Goal: Transaction & Acquisition: Book appointment/travel/reservation

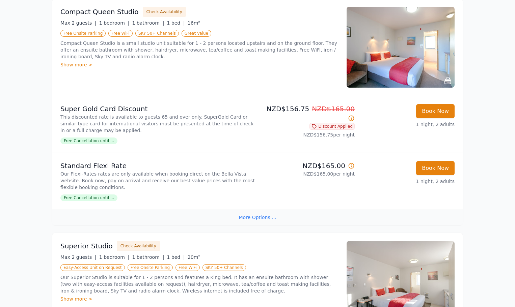
scroll to position [34, 0]
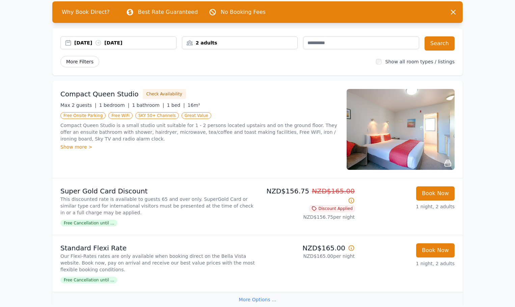
click at [82, 61] on span "More Filters" at bounding box center [79, 61] width 39 height 11
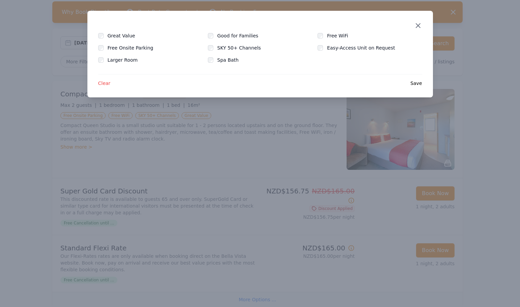
click at [418, 24] on icon "button" at bounding box center [418, 26] width 8 height 8
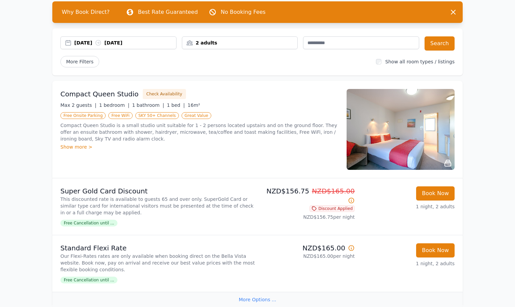
click at [192, 42] on div "2 adults" at bounding box center [239, 42] width 115 height 7
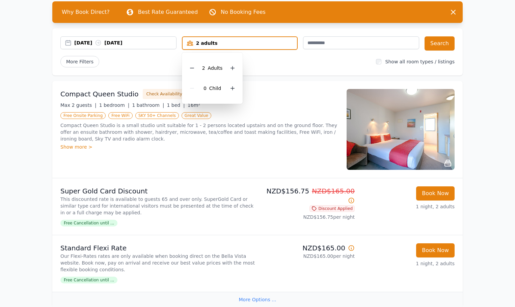
click at [192, 42] on div "2 adults" at bounding box center [239, 43] width 115 height 7
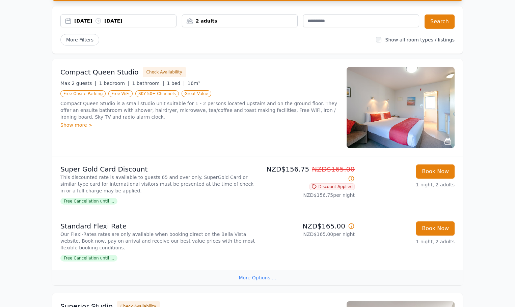
scroll to position [0, 0]
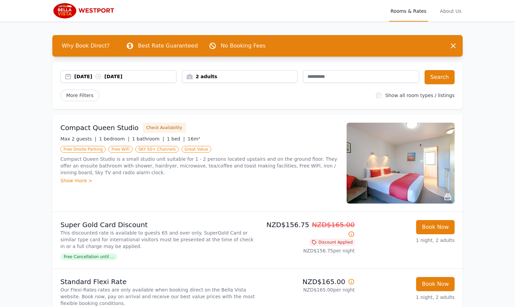
click at [413, 12] on span "Rooms & Rates" at bounding box center [408, 11] width 38 height 22
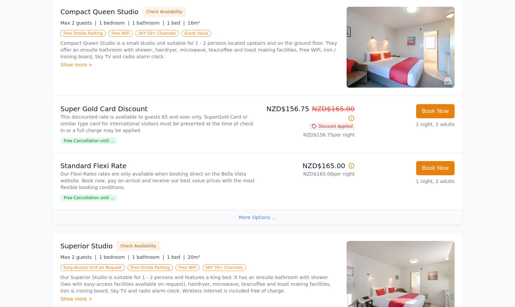
scroll to position [101, 0]
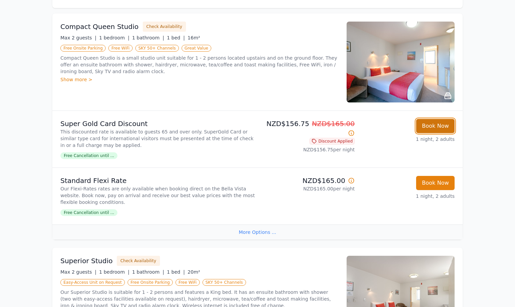
click at [448, 127] on button "Book Now" at bounding box center [435, 126] width 38 height 14
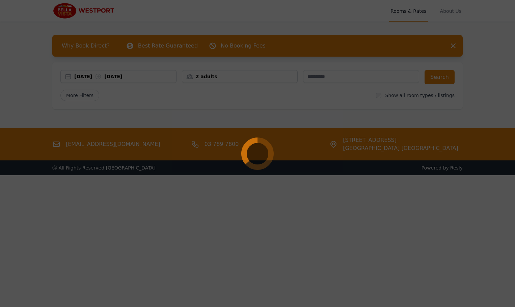
select select "**"
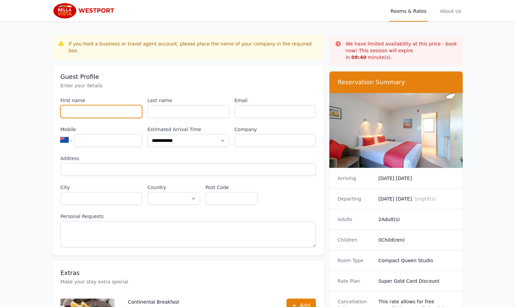
click at [89, 107] on input "First name" at bounding box center [101, 111] width 82 height 13
type input "*"
